Goal: Find specific page/section: Find specific page/section

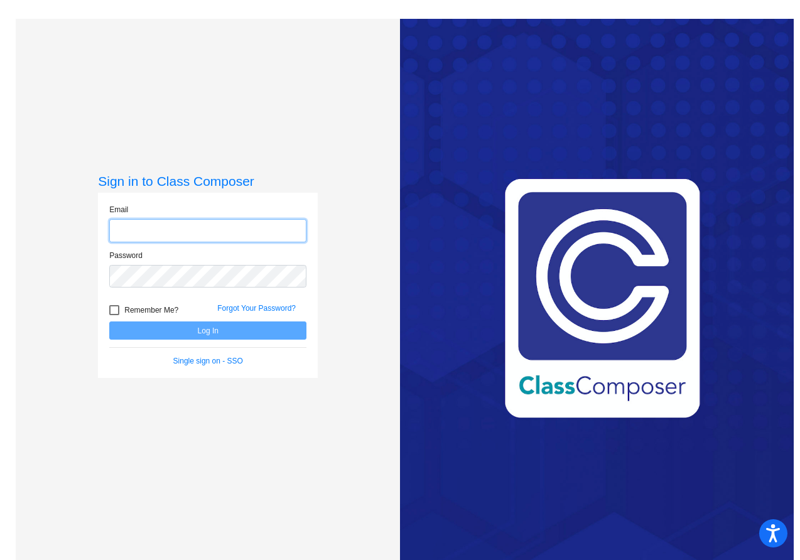
type input "[PERSON_NAME][EMAIL_ADDRESS][PERSON_NAME][DOMAIN_NAME]"
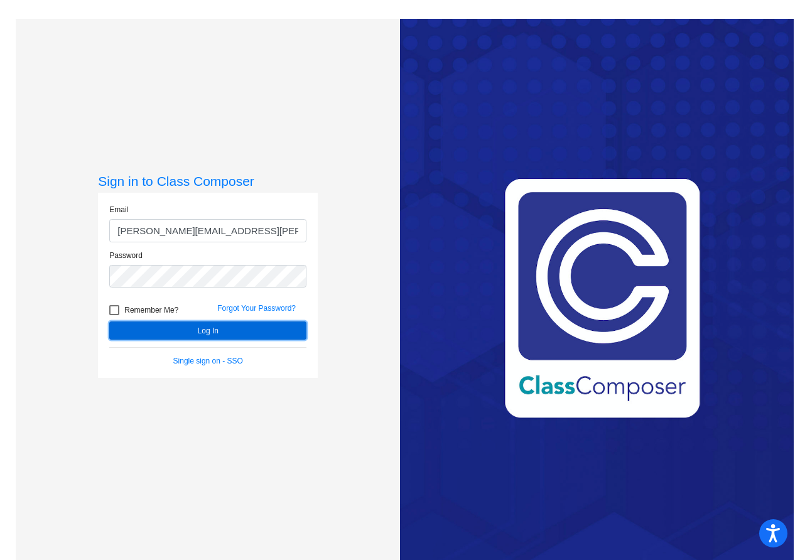
click at [205, 327] on button "Log In" at bounding box center [207, 331] width 197 height 18
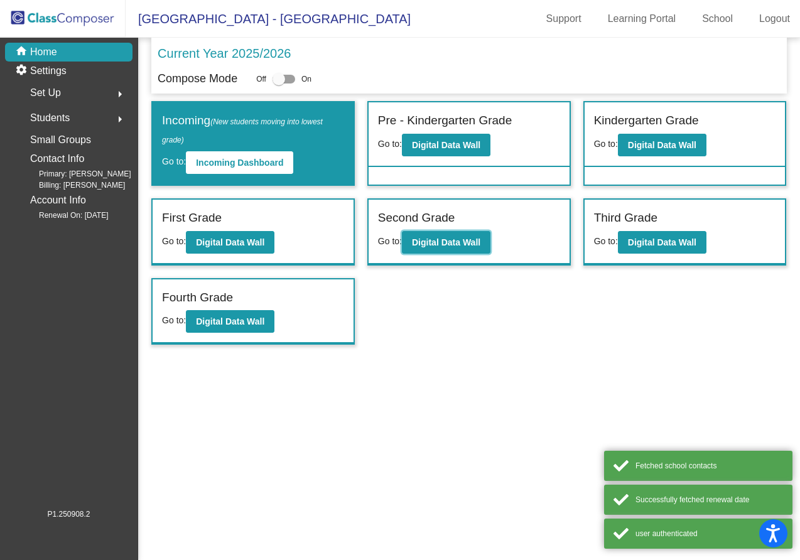
click at [421, 249] on button "Digital Data Wall" at bounding box center [446, 242] width 89 height 23
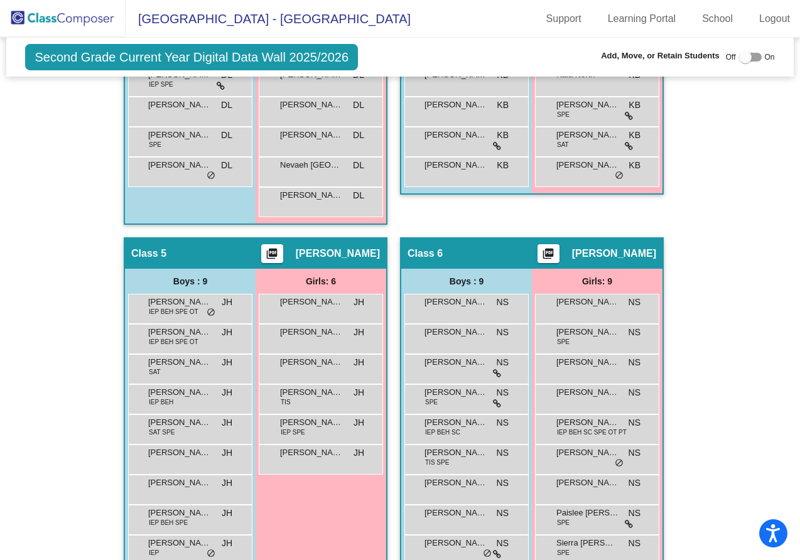
scroll to position [1135, 0]
